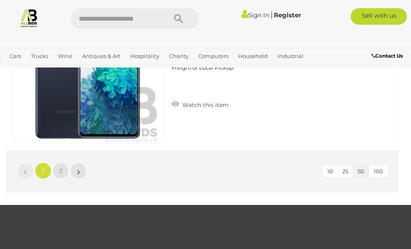
scroll to position [7893, 0]
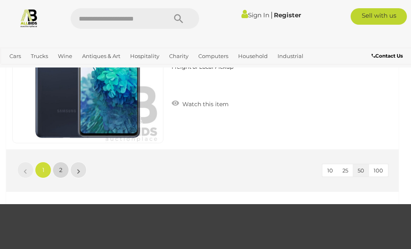
click at [59, 170] on span "2" at bounding box center [60, 169] width 3 height 7
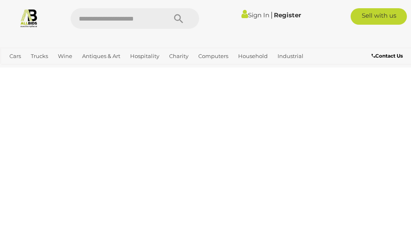
scroll to position [46, 0]
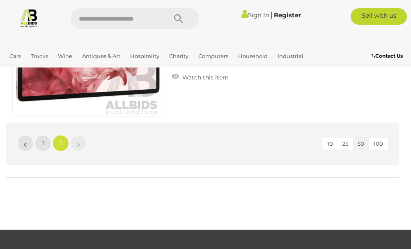
scroll to position [493, 0]
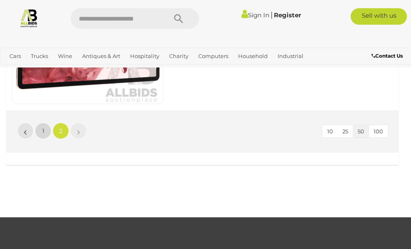
click at [42, 132] on link "1" at bounding box center [43, 131] width 16 height 16
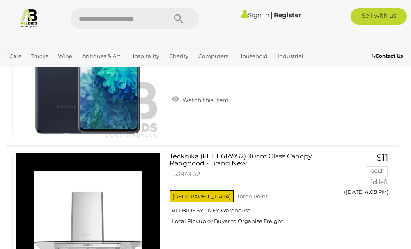
scroll to position [658, 0]
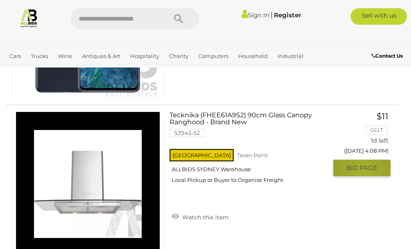
drag, startPoint x: 363, startPoint y: 169, endPoint x: 358, endPoint y: 169, distance: 4.5
click at [363, 169] on span "BID PAGE" at bounding box center [362, 168] width 31 height 8
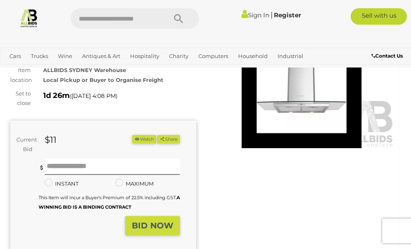
scroll to position [82, 0]
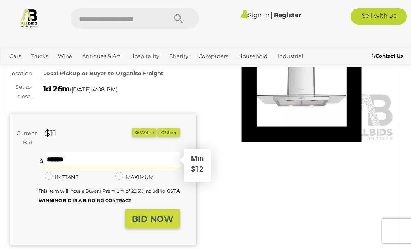
click at [52, 162] on input "text" at bounding box center [112, 160] width 135 height 16
type input "**"
click at [152, 222] on strong "BID NOW" at bounding box center [153, 219] width 42 height 10
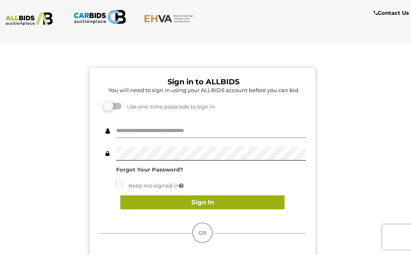
type input "**********"
click at [203, 203] on button "Sign In" at bounding box center [202, 202] width 164 height 14
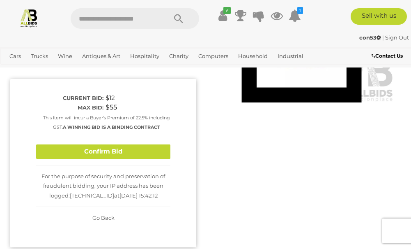
scroll to position [123, 0]
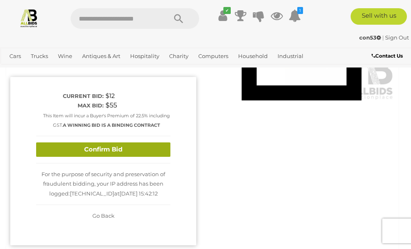
click at [106, 148] on button "Confirm Bid" at bounding box center [103, 149] width 134 height 14
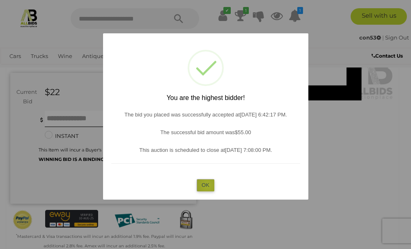
click at [208, 185] on button "OK" at bounding box center [206, 185] width 18 height 12
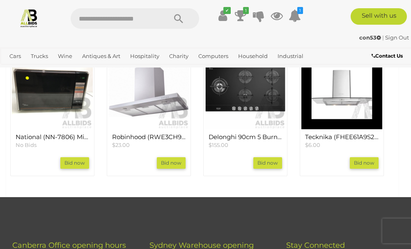
scroll to position [822, 0]
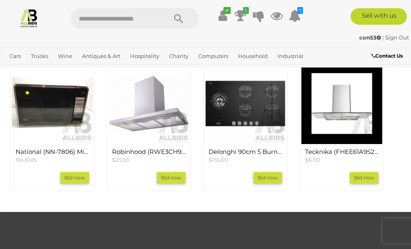
click at [356, 183] on link "Bid now" at bounding box center [364, 178] width 29 height 12
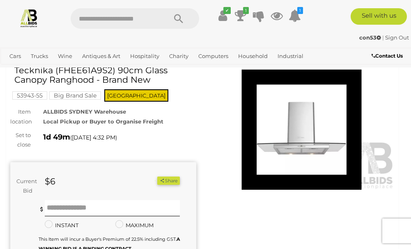
scroll to position [82, 0]
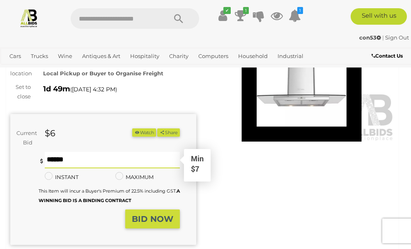
click at [57, 160] on input "text" at bounding box center [112, 160] width 135 height 16
type input "**"
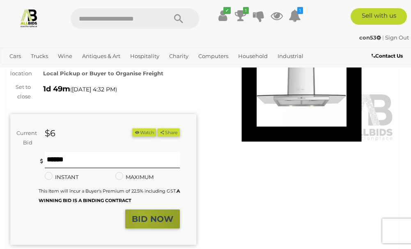
click at [143, 220] on strong "BID NOW" at bounding box center [153, 219] width 42 height 10
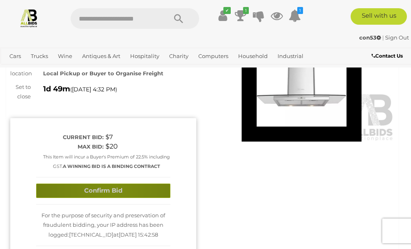
click at [111, 190] on button "Confirm Bid" at bounding box center [103, 190] width 134 height 14
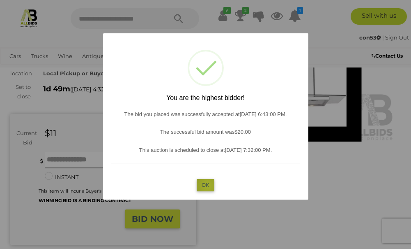
click at [208, 185] on button "OK" at bounding box center [206, 185] width 18 height 12
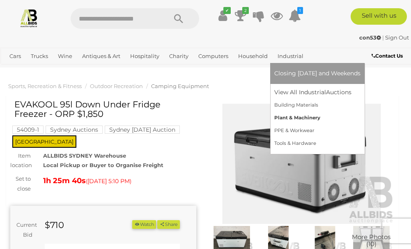
click at [293, 117] on link "Plant & Machinery" at bounding box center [318, 117] width 86 height 13
